Goal: Information Seeking & Learning: Learn about a topic

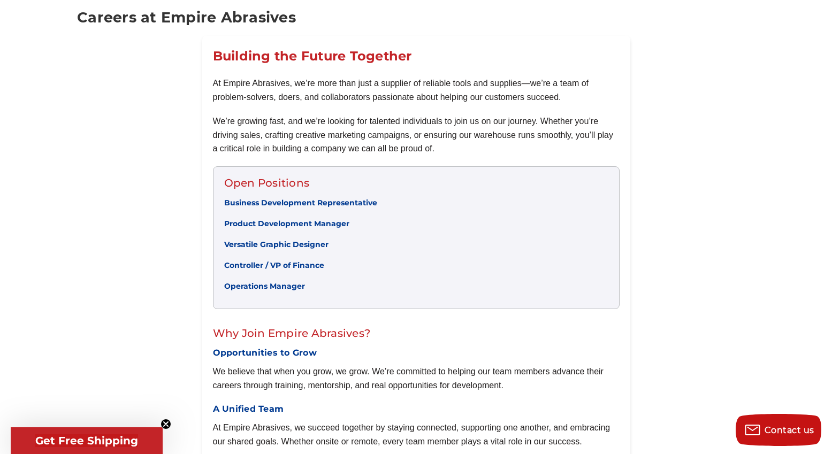
scroll to position [214, 0]
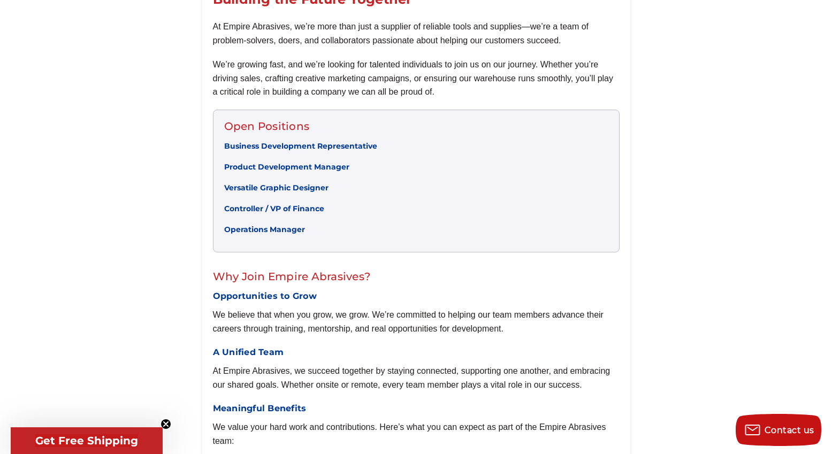
click at [259, 210] on link "Controller / VP of Finance" at bounding box center [274, 209] width 100 height 10
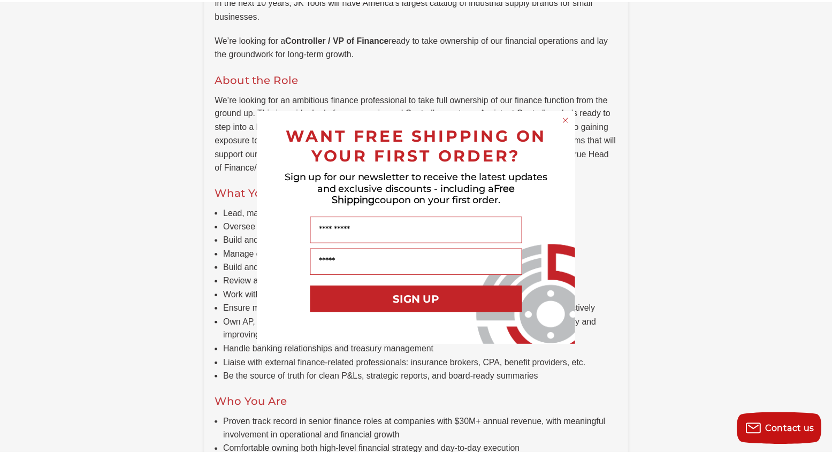
scroll to position [428, 0]
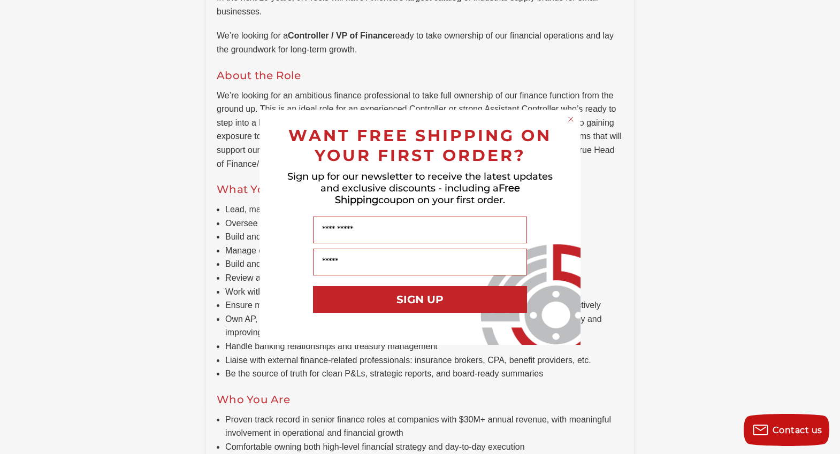
click at [570, 120] on circle "Close dialog" at bounding box center [571, 119] width 10 height 10
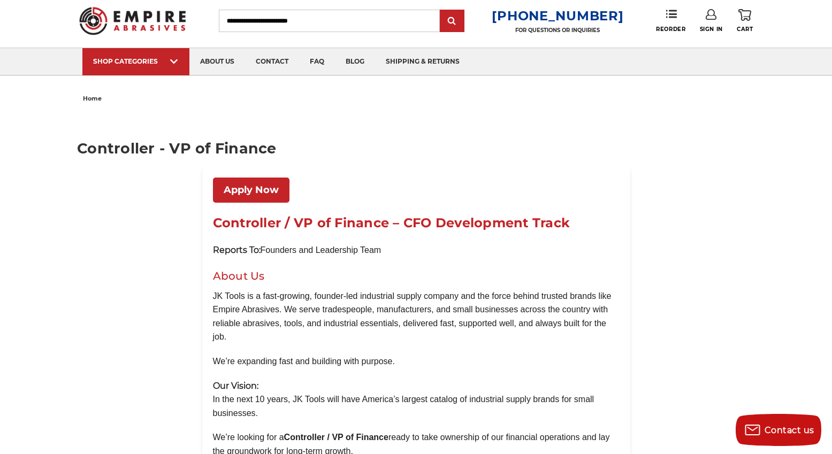
scroll to position [0, 0]
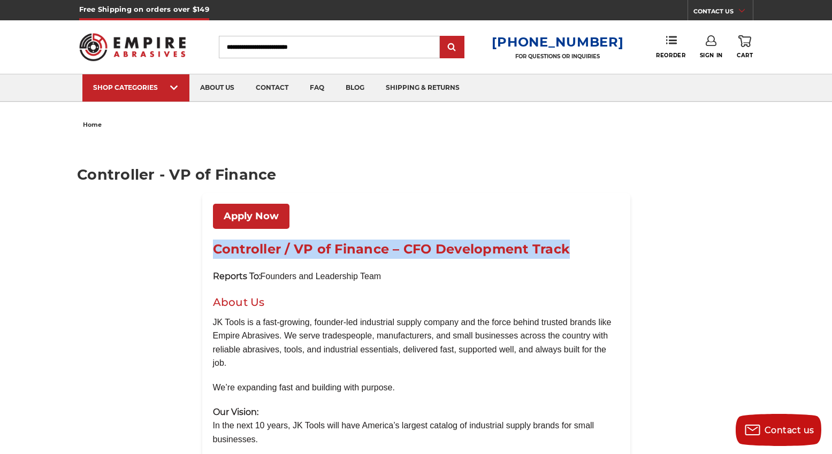
drag, startPoint x: 214, startPoint y: 249, endPoint x: 571, endPoint y: 249, distance: 357.3
click at [571, 249] on h1 "Controller / VP of Finance – CFO Development Track" at bounding box center [416, 249] width 407 height 19
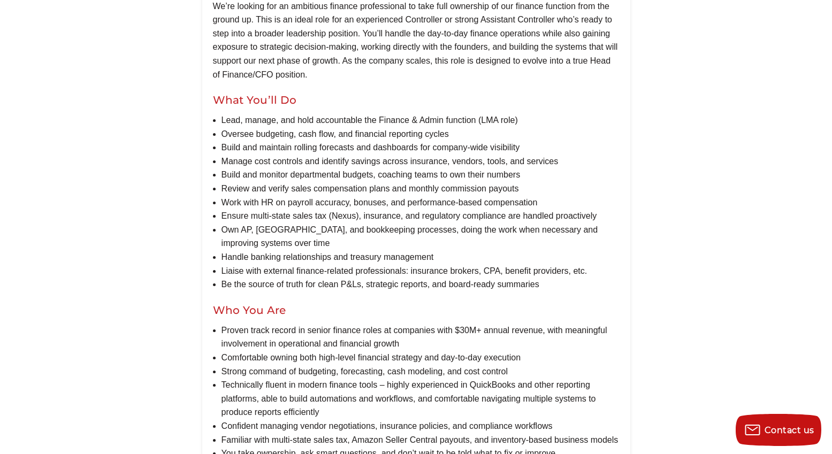
scroll to position [588, 0]
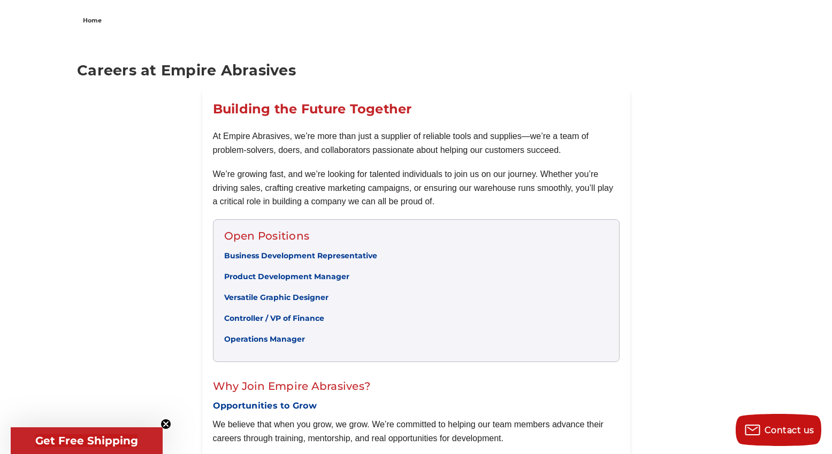
scroll to position [107, 0]
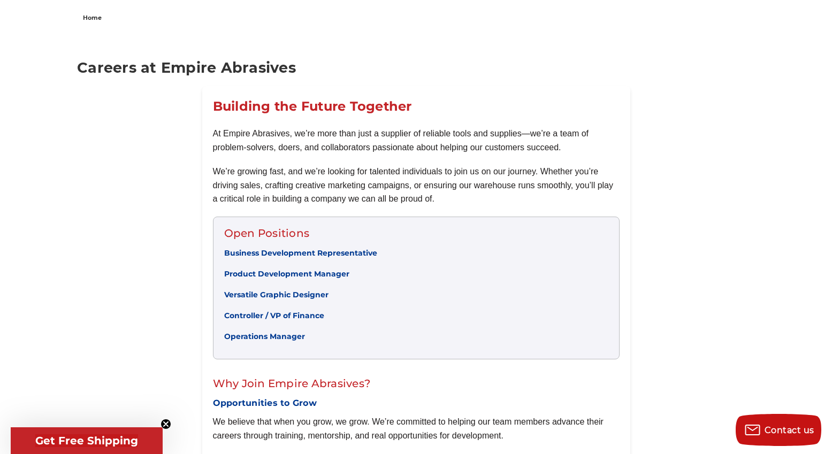
click at [267, 319] on link "Controller / VP of Finance" at bounding box center [274, 316] width 100 height 10
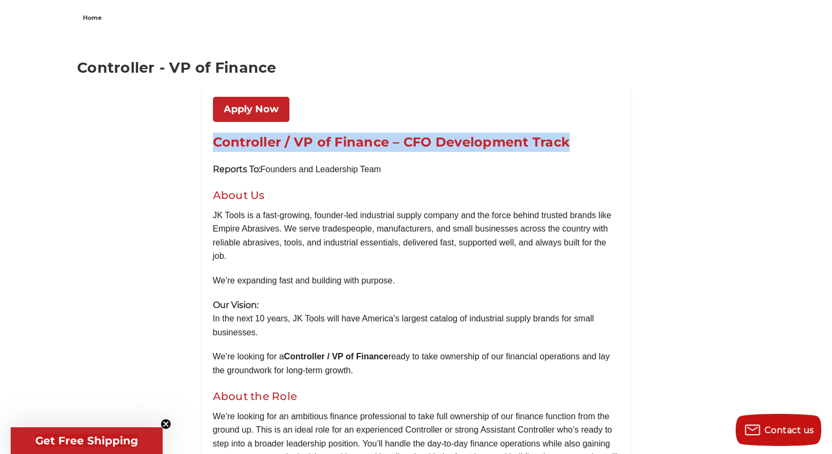
drag, startPoint x: 213, startPoint y: 143, endPoint x: 585, endPoint y: 140, distance: 371.2
click at [585, 140] on h1 "Controller / VP of Finance – CFO Development Track" at bounding box center [416, 142] width 407 height 19
